Goal: Communication & Community: Answer question/provide support

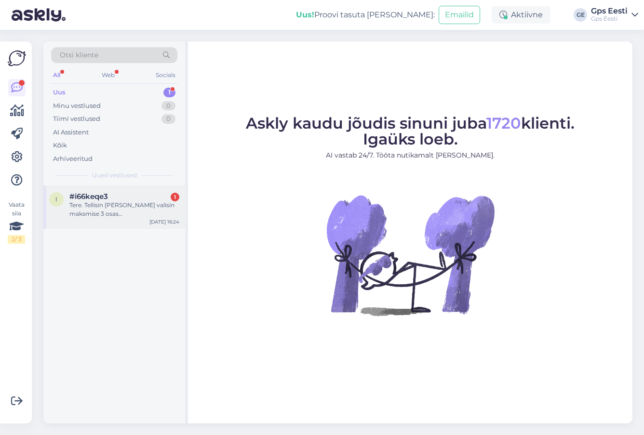
click at [119, 211] on div "Tere. Tellisin [PERSON_NAME] valisin maksmise 3 osas [GEOGRAPHIC_DATA]. Valisin…" at bounding box center [124, 209] width 110 height 17
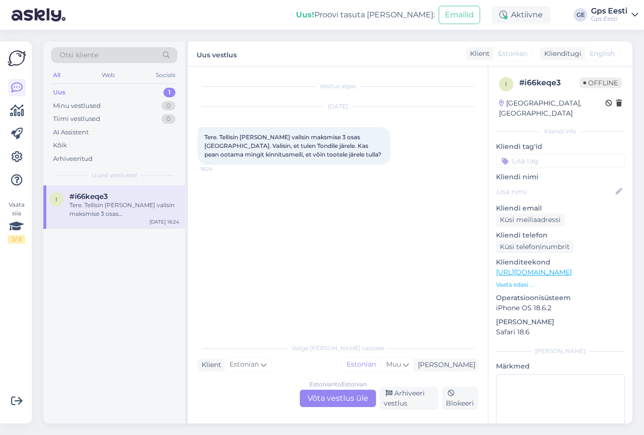
click at [336, 393] on div "Estonian to Estonian Võta vestlus üle" at bounding box center [338, 398] width 76 height 17
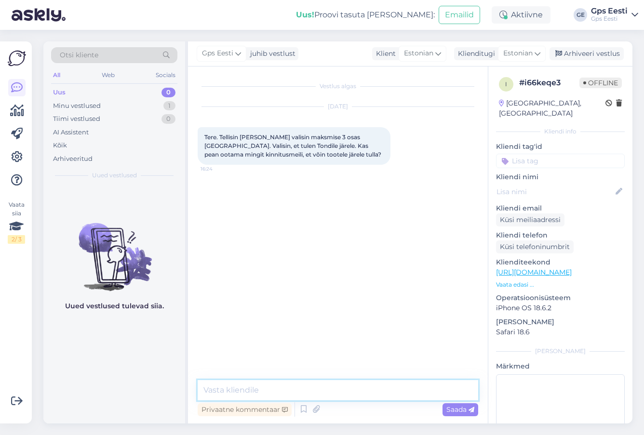
click at [261, 393] on textarea at bounding box center [337, 390] width 280 height 20
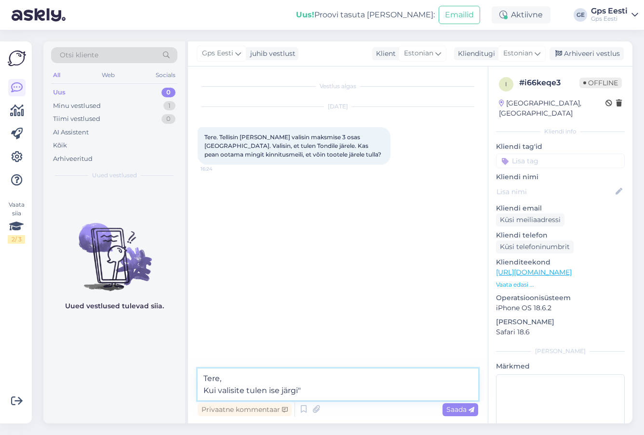
click at [248, 394] on textarea "Tere, Kui valisite tulen ise järgi"" at bounding box center [337, 384] width 280 height 32
click at [348, 396] on textarea "Tere, Kui valisite "tulen ise järgi"" at bounding box center [337, 384] width 280 height 32
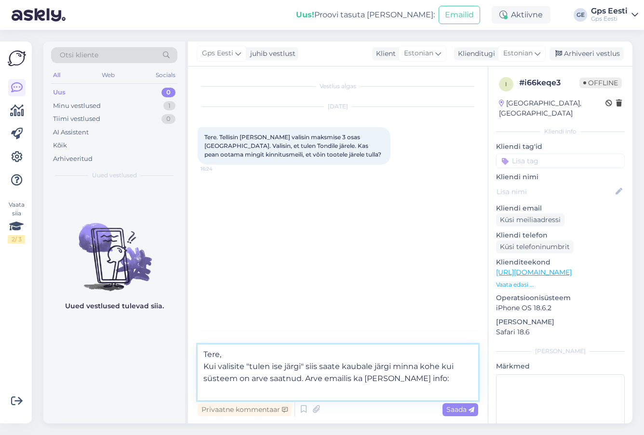
drag, startPoint x: 219, startPoint y: 394, endPoint x: 262, endPoint y: 393, distance: 42.4
click at [219, 394] on textarea "Tere, Kui valisite "tulen ise järgi" siis saate kaubale järgi minna kohe kui sü…" at bounding box center [337, 372] width 280 height 56
paste textarea "Valiku “Tulen ise järgi” korral ootab [PERSON_NAME] sind esinduses ja võib kaub…"
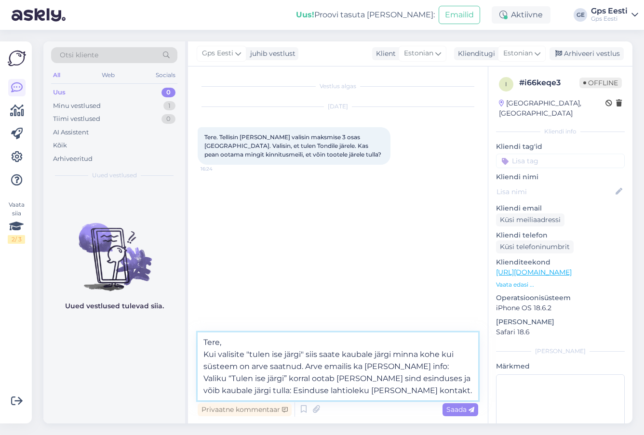
click at [424, 365] on textarea "Tere, Kui valisite "tulen ise järgi" siis saate kaubale järgi minna kohe kui sü…" at bounding box center [337, 366] width 280 height 68
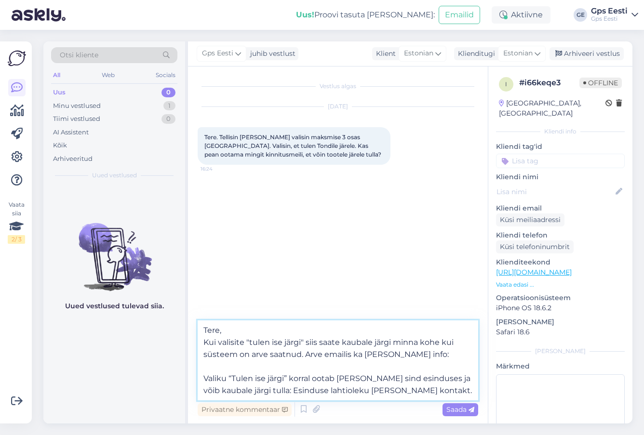
drag, startPoint x: 272, startPoint y: 390, endPoint x: 440, endPoint y: 394, distance: 167.7
click at [440, 394] on textarea "Tere, Kui valisite "tulen ise järgi" siis saate kaubale järgi minna kohe kui sü…" at bounding box center [337, 360] width 280 height 80
type textarea "Tere, Kui valisite "tulen ise järgi" siis saate kaubale järgi minna kohe kui sü…"
